Goal: Task Accomplishment & Management: Complete application form

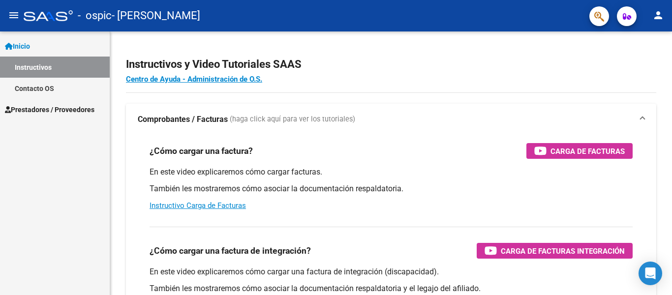
click at [59, 109] on span "Prestadores / Proveedores" at bounding box center [49, 109] width 89 height 11
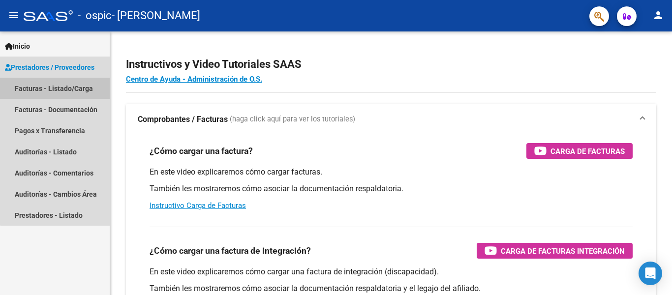
click at [68, 92] on link "Facturas - Listado/Carga" at bounding box center [55, 88] width 110 height 21
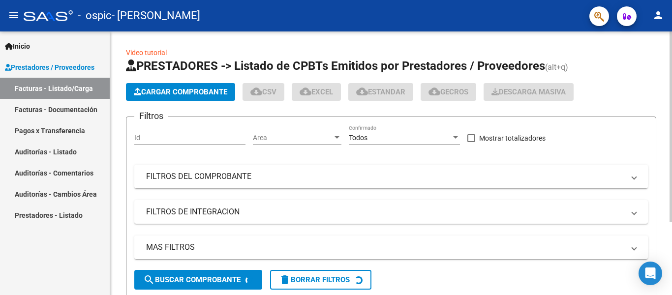
click at [197, 89] on span "Cargar Comprobante" at bounding box center [180, 92] width 93 height 9
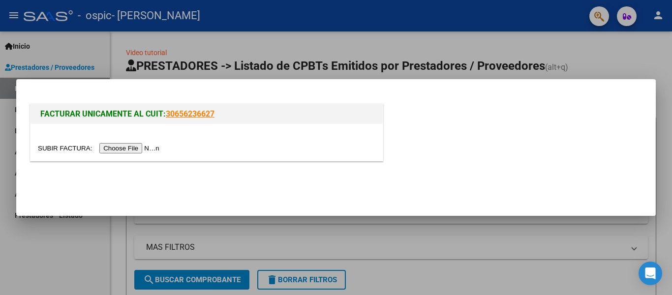
click at [150, 147] on input "file" at bounding box center [100, 148] width 124 height 10
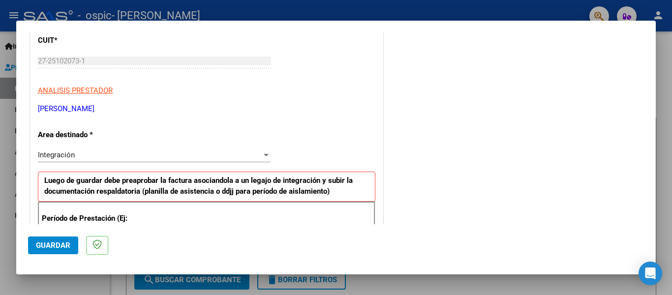
scroll to position [138, 0]
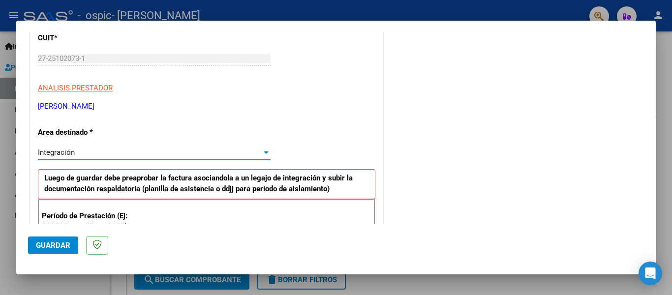
click at [264, 152] on div at bounding box center [266, 152] width 5 height 2
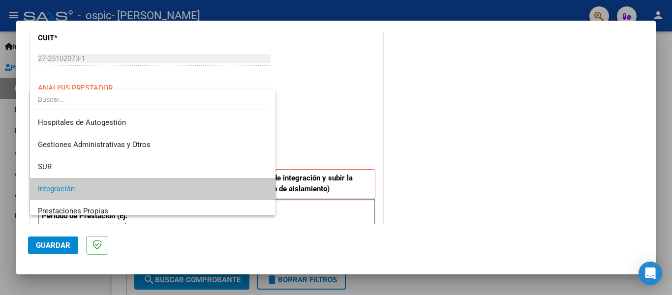
scroll to position [36, 0]
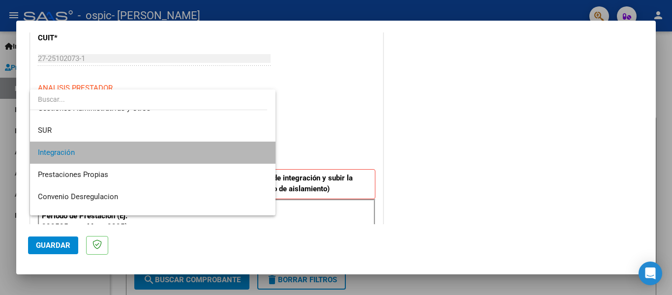
click at [263, 152] on mat-option "Integración" at bounding box center [152, 153] width 245 height 22
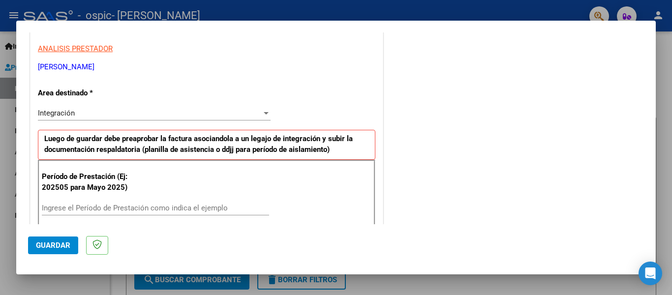
scroll to position [197, 0]
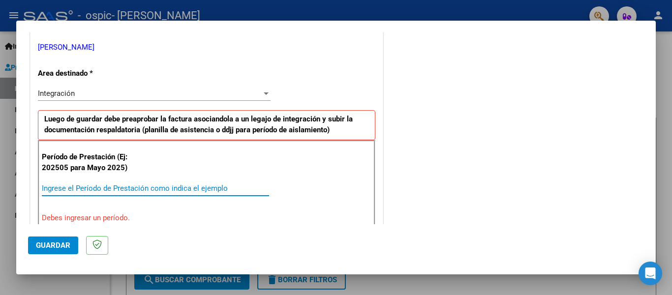
click at [140, 187] on input "Ingrese el Período de Prestación como indica el ejemplo" at bounding box center [155, 188] width 227 height 9
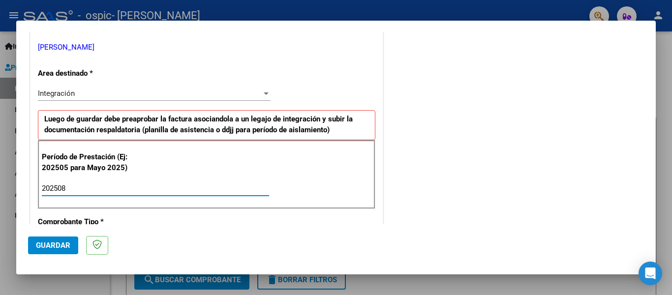
type input "202508"
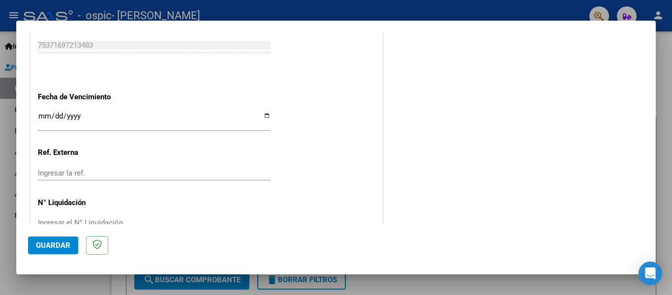
scroll to position [661, 0]
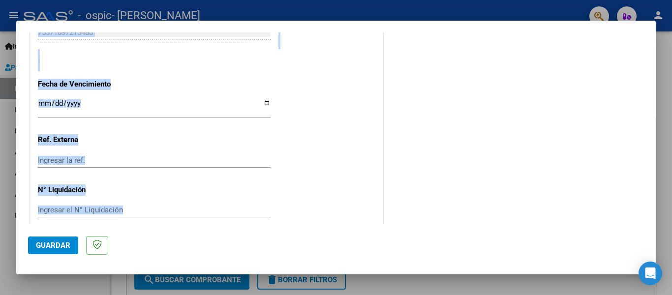
drag, startPoint x: 16, startPoint y: 244, endPoint x: 198, endPoint y: 219, distance: 184.2
click at [198, 219] on div "COMPROBANTE VER COMPROBANTE El comprobante fue leído exitosamente. DATOS DEL CO…" at bounding box center [336, 147] width 672 height 295
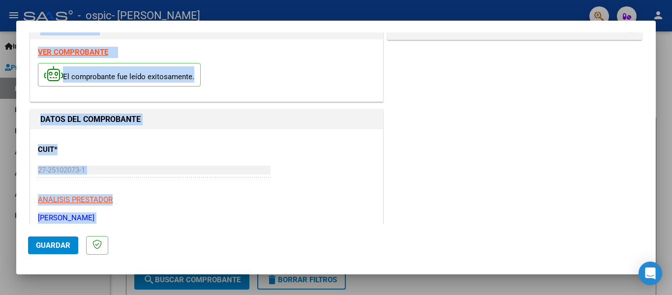
scroll to position [0, 0]
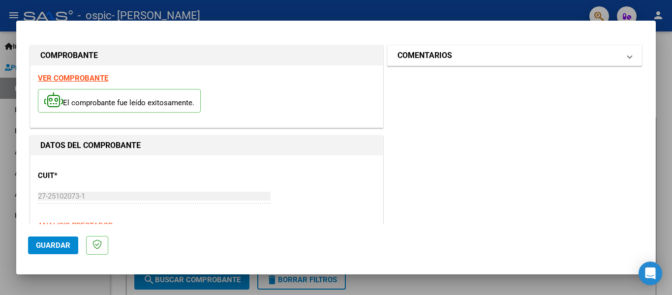
click at [610, 59] on mat-panel-title "COMENTARIOS" at bounding box center [508, 56] width 222 height 12
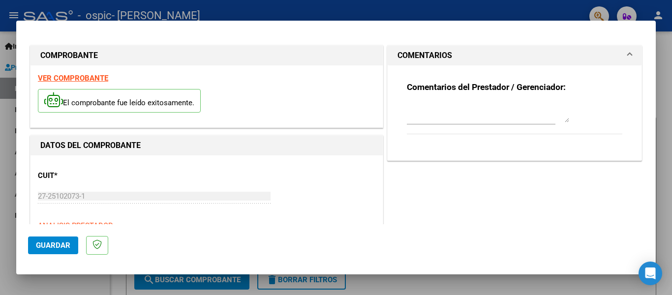
click at [560, 122] on textarea at bounding box center [488, 113] width 162 height 20
click at [63, 246] on span "Guardar" at bounding box center [53, 245] width 34 height 9
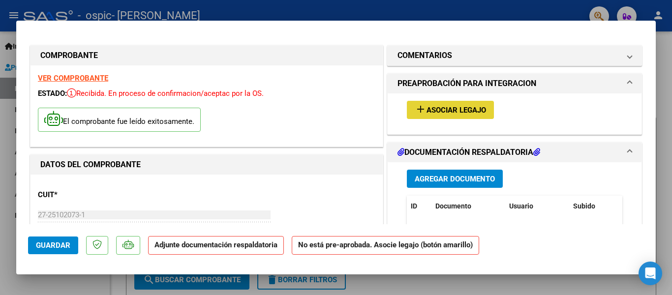
click at [450, 108] on span "Asociar Legajo" at bounding box center [455, 110] width 59 height 9
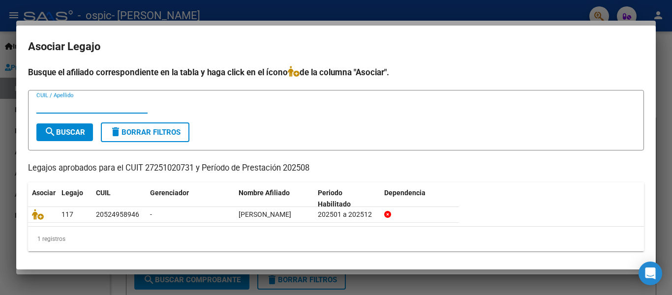
click at [98, 107] on input "CUIL / Apellido" at bounding box center [91, 105] width 111 height 9
click at [54, 134] on mat-icon "search" at bounding box center [50, 132] width 12 height 12
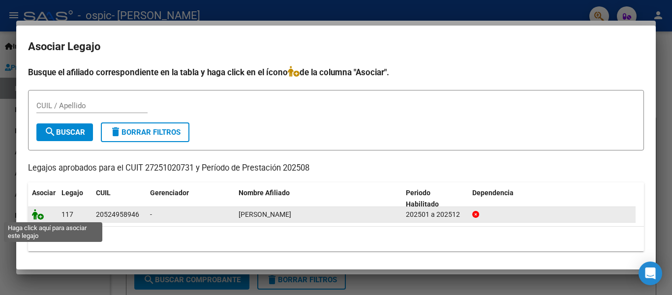
click at [38, 212] on icon at bounding box center [38, 214] width 12 height 11
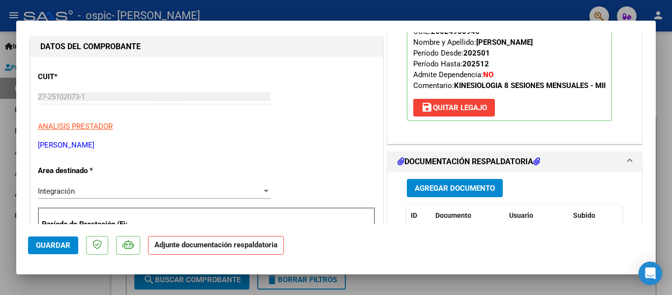
scroll to position [138, 0]
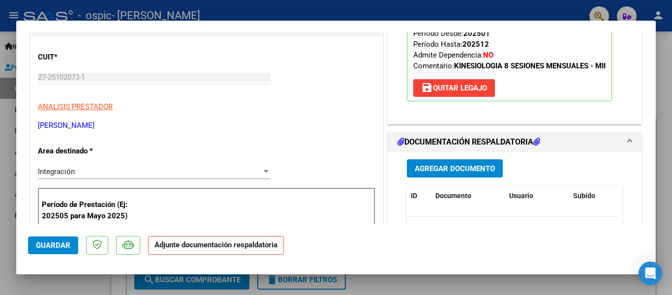
click at [465, 167] on span "Agregar Documento" at bounding box center [454, 168] width 80 height 9
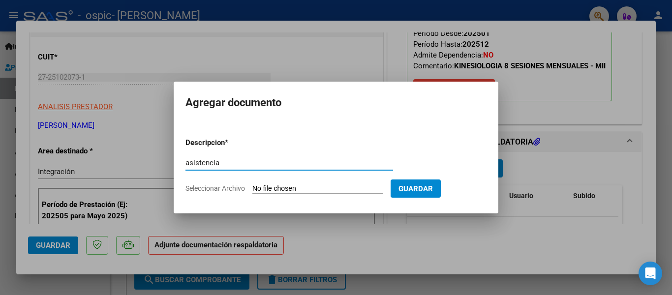
type input "asistencia"
click at [309, 187] on input "Seleccionar Archivo" at bounding box center [317, 188] width 130 height 9
type input "C:\fakepath\17575129637582093039062619886408.pdf"
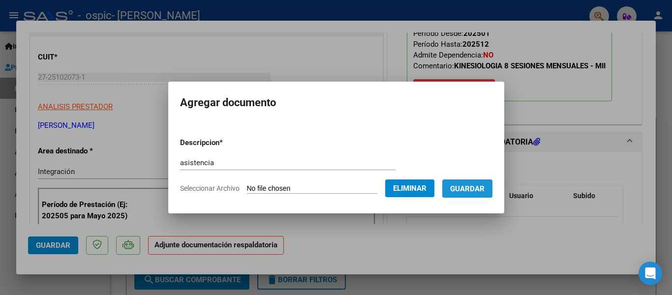
click at [469, 190] on span "Guardar" at bounding box center [467, 188] width 34 height 9
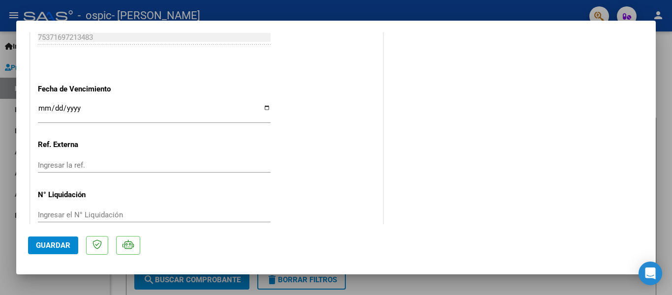
scroll to position [676, 0]
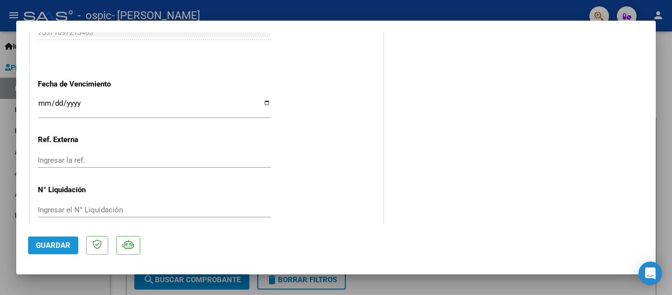
click at [68, 248] on span "Guardar" at bounding box center [53, 245] width 34 height 9
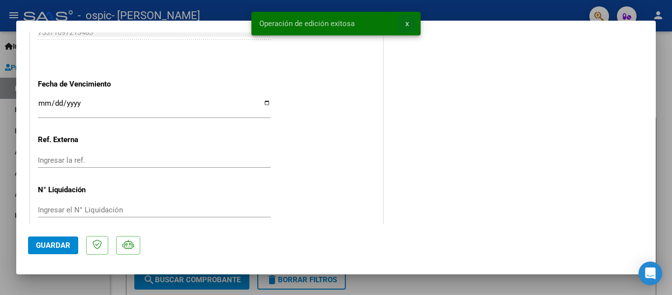
click at [409, 25] on button "x" at bounding box center [406, 24] width 19 height 18
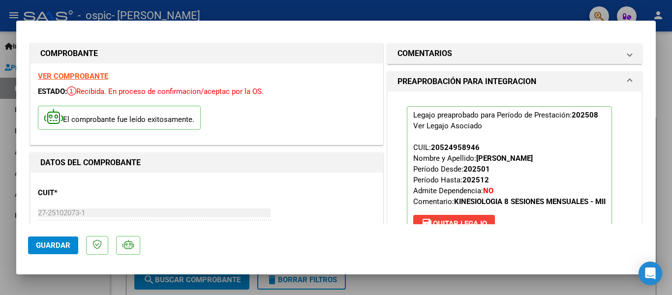
scroll to position [0, 0]
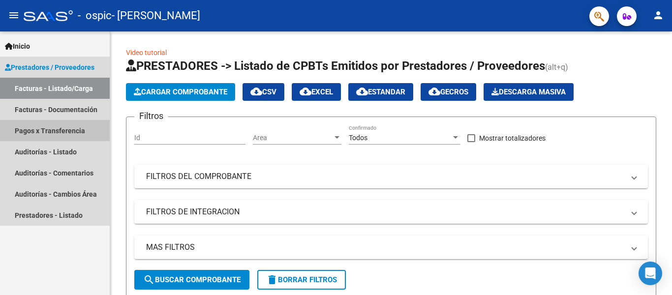
click at [71, 130] on link "Pagos x Transferencia" at bounding box center [55, 130] width 110 height 21
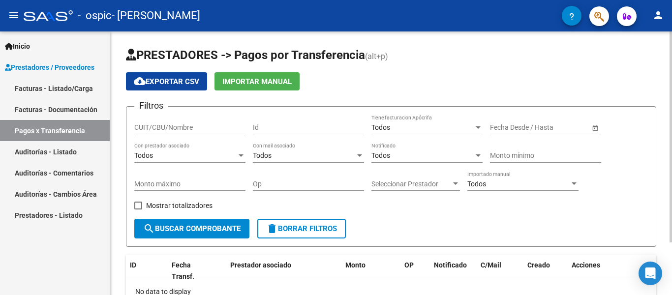
click at [669, 250] on div "PRESTADORES -> Pagos por Transferencia (alt+p) cloud_download Exportar CSV Impo…" at bounding box center [391, 195] width 562 height 329
drag, startPoint x: 669, startPoint y: 250, endPoint x: 671, endPoint y: 258, distance: 7.8
click at [671, 258] on div "PRESTADORES -> Pagos por Transferencia (alt+p) cloud_download Exportar CSV Impo…" at bounding box center [392, 195] width 564 height 329
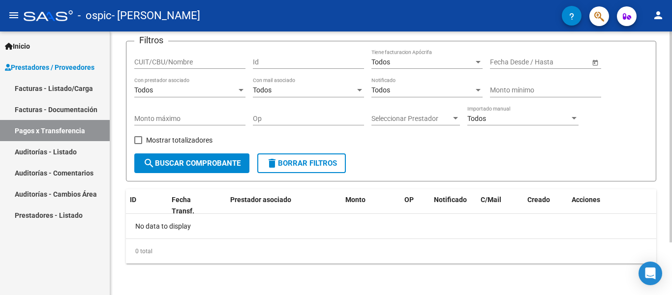
click at [671, 258] on div at bounding box center [670, 163] width 2 height 264
click at [671, 242] on div at bounding box center [670, 136] width 2 height 211
click at [60, 108] on link "Facturas - Documentación" at bounding box center [55, 109] width 110 height 21
